Goal: Task Accomplishment & Management: Manage account settings

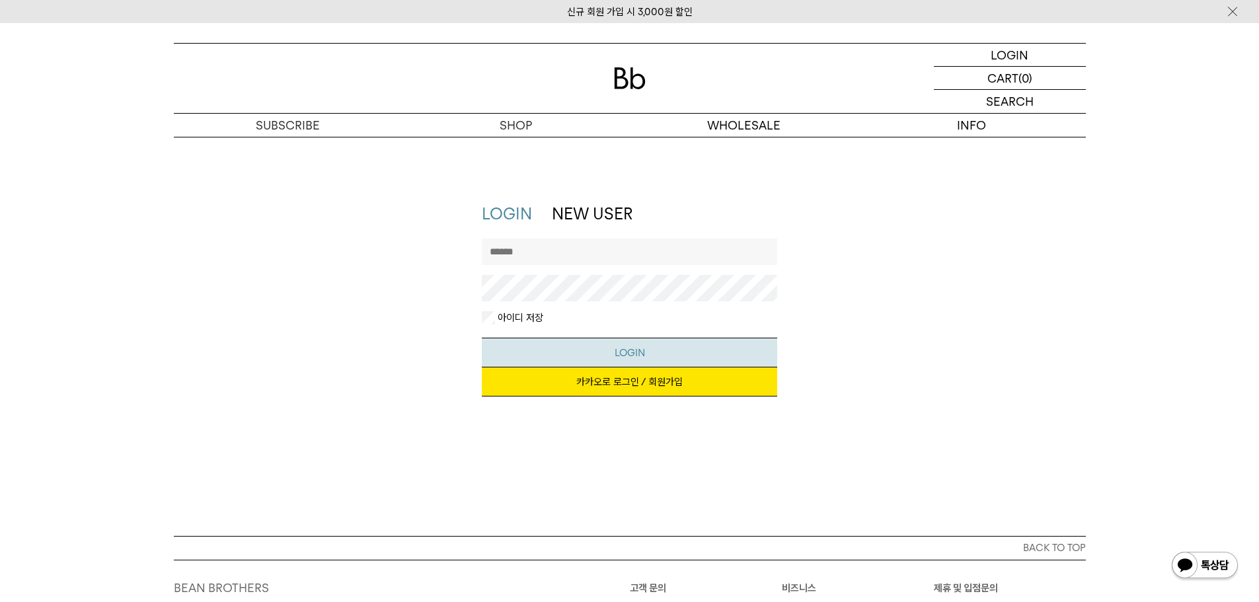
type input "********"
click at [646, 348] on button "LOGIN" at bounding box center [629, 353] width 295 height 30
